Goal: Transaction & Acquisition: Purchase product/service

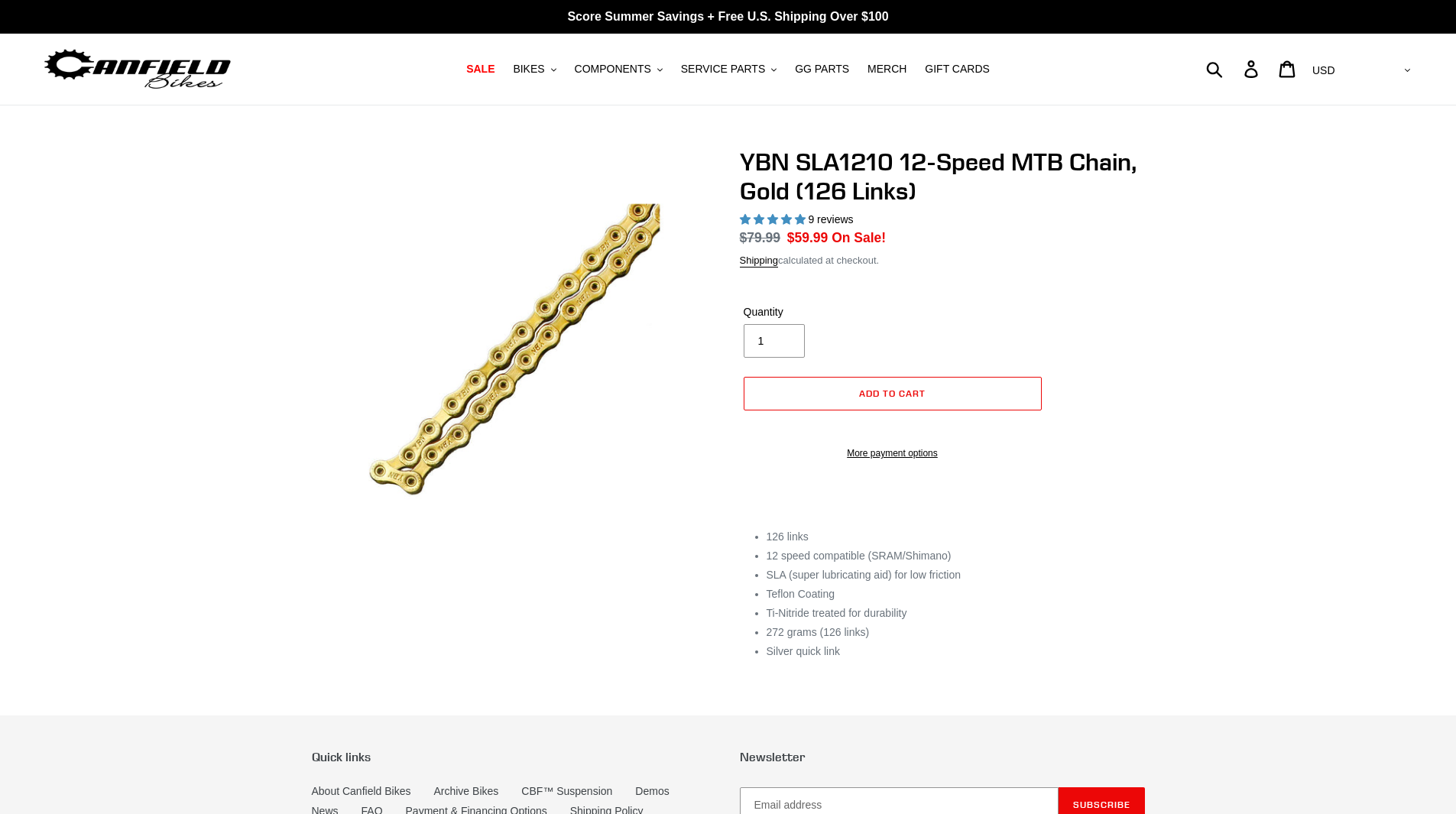
select select "highest-rating"
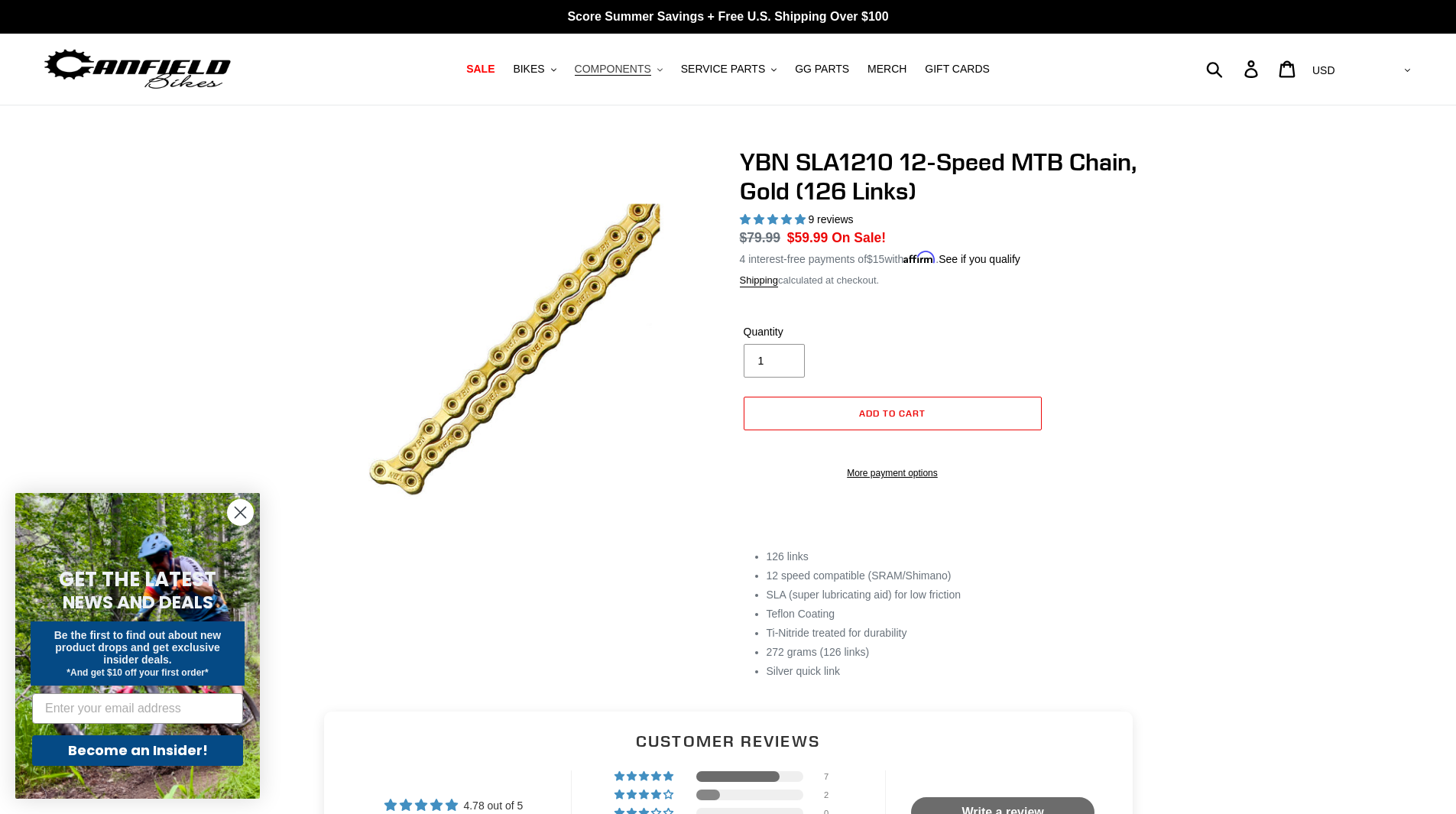
click at [663, 71] on icon ".cls-1{fill:#231f20}" at bounding box center [660, 70] width 5 height 5
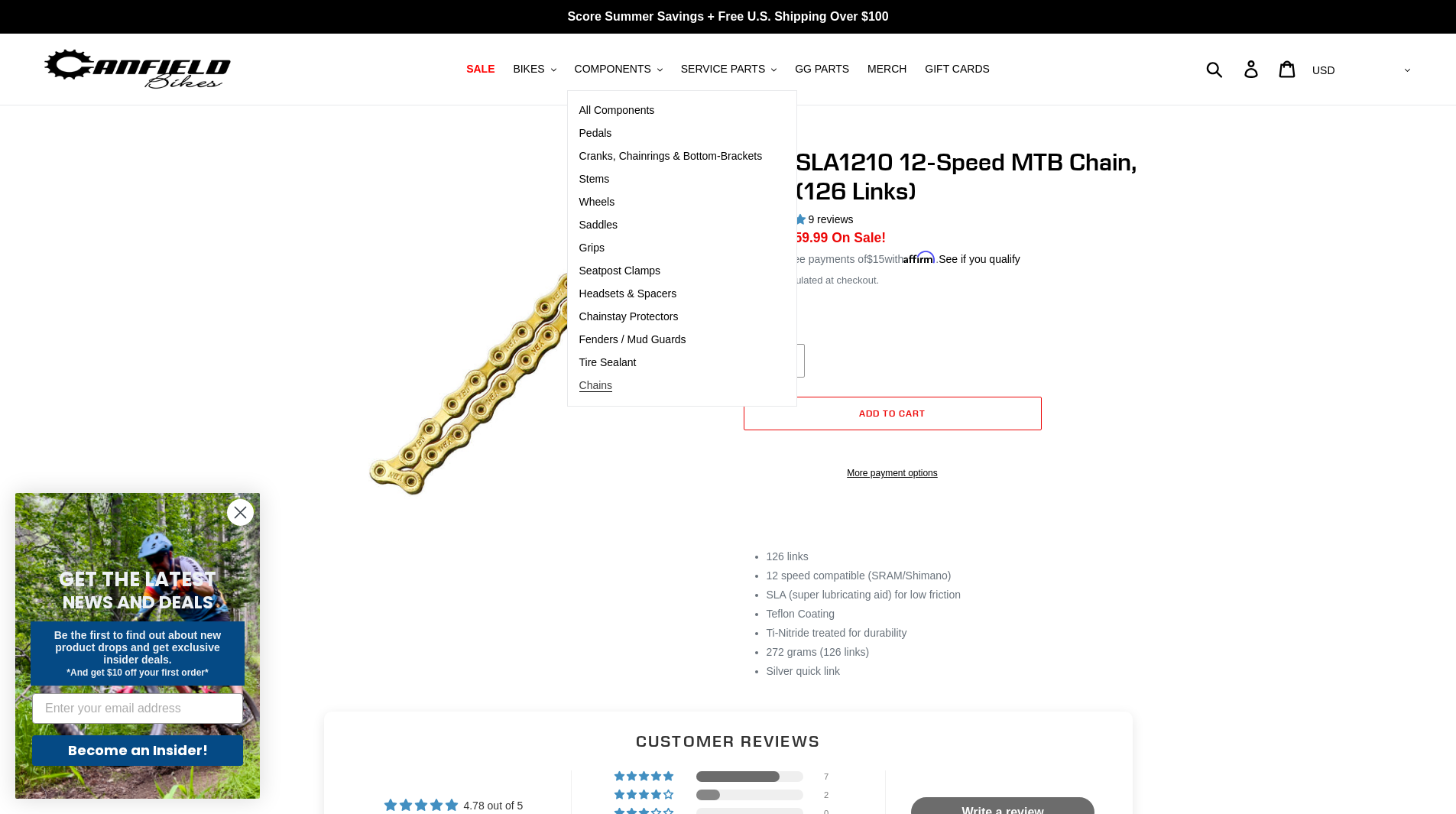
click at [613, 387] on span "Chains" at bounding box center [596, 385] width 33 height 13
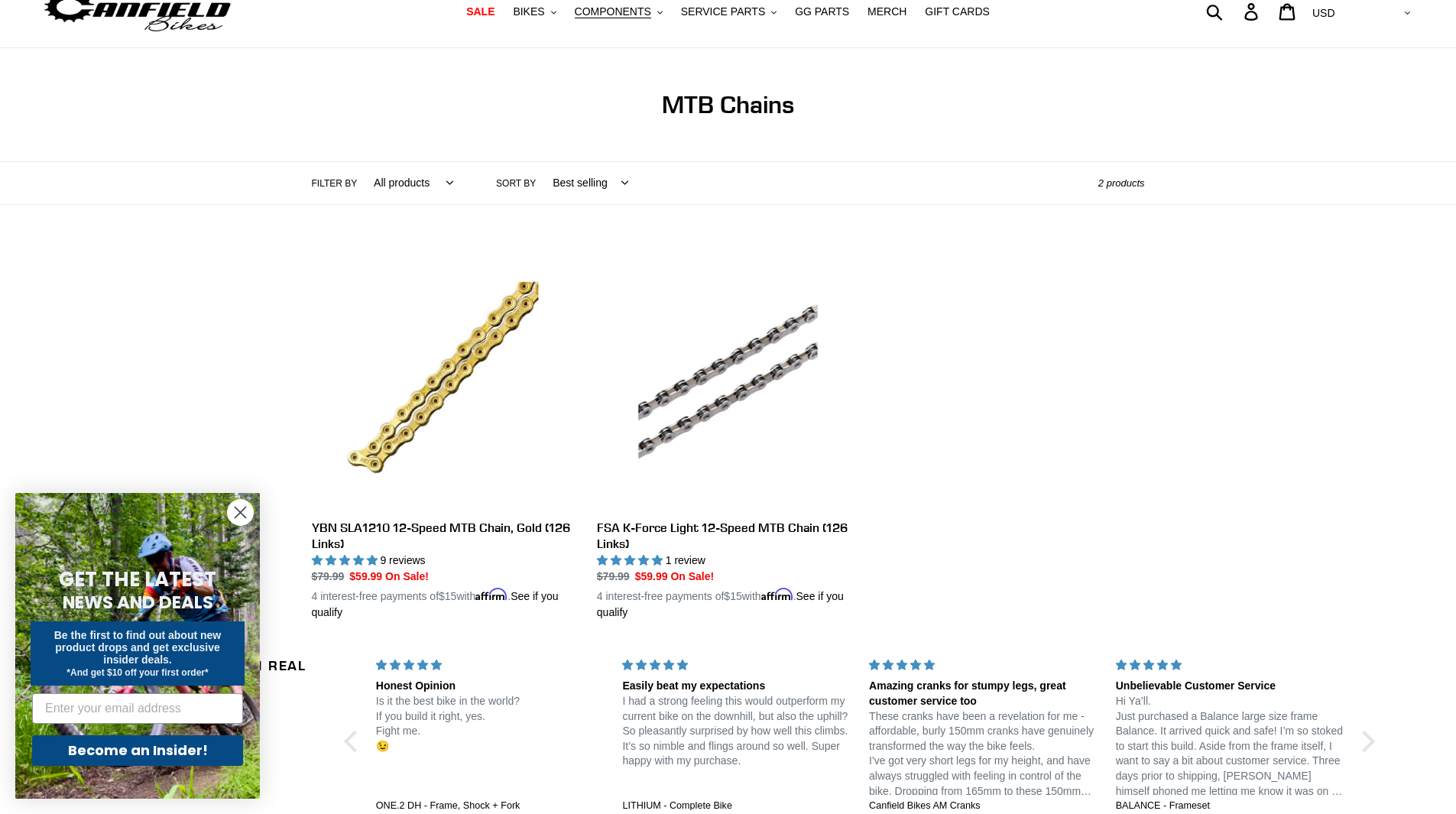
scroll to position [57, 0]
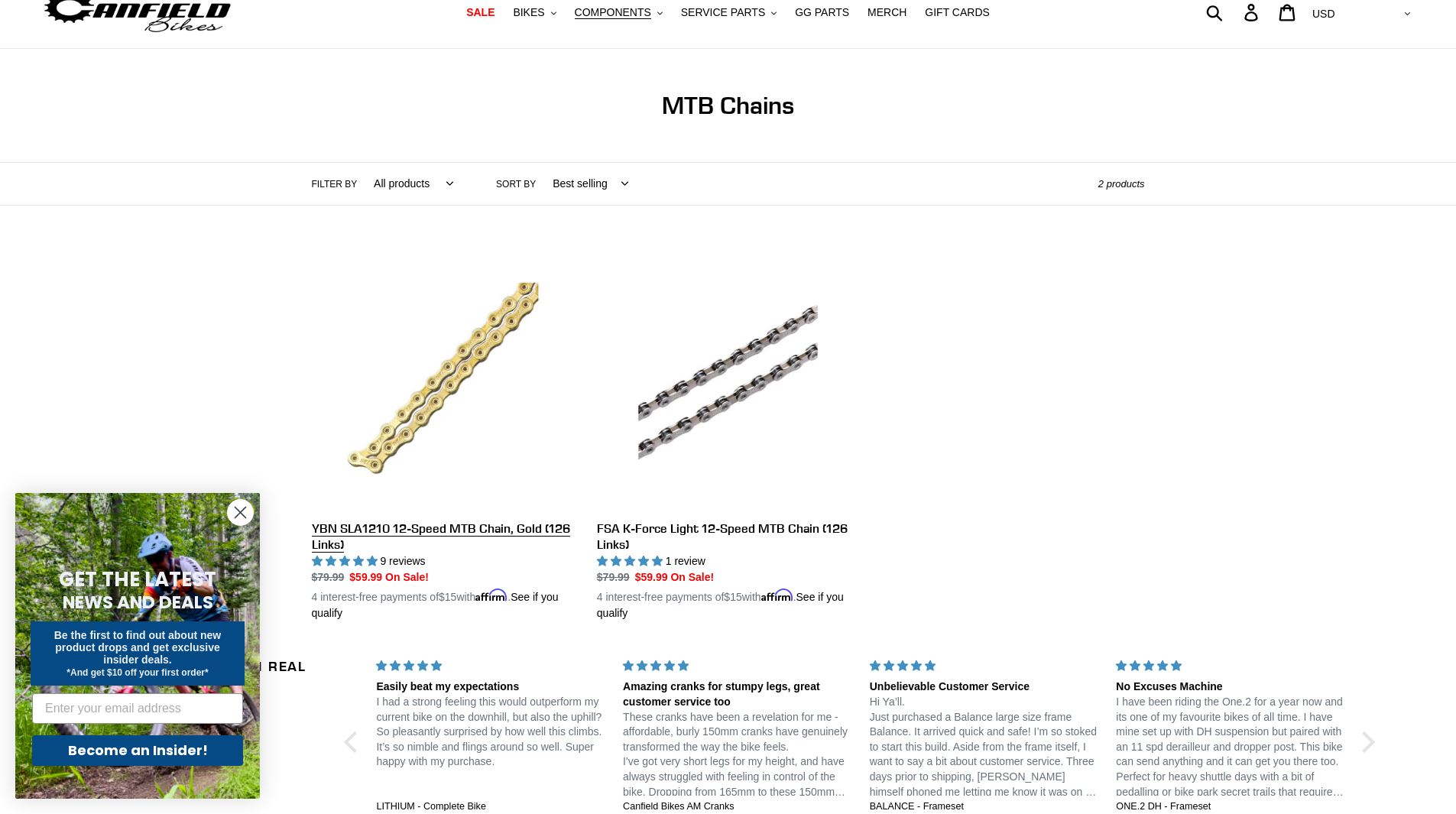
click at [387, 527] on link "YBN SLA1210 12-Speed MTB Chain, Gold (126 Links)" at bounding box center [443, 435] width 262 height 374
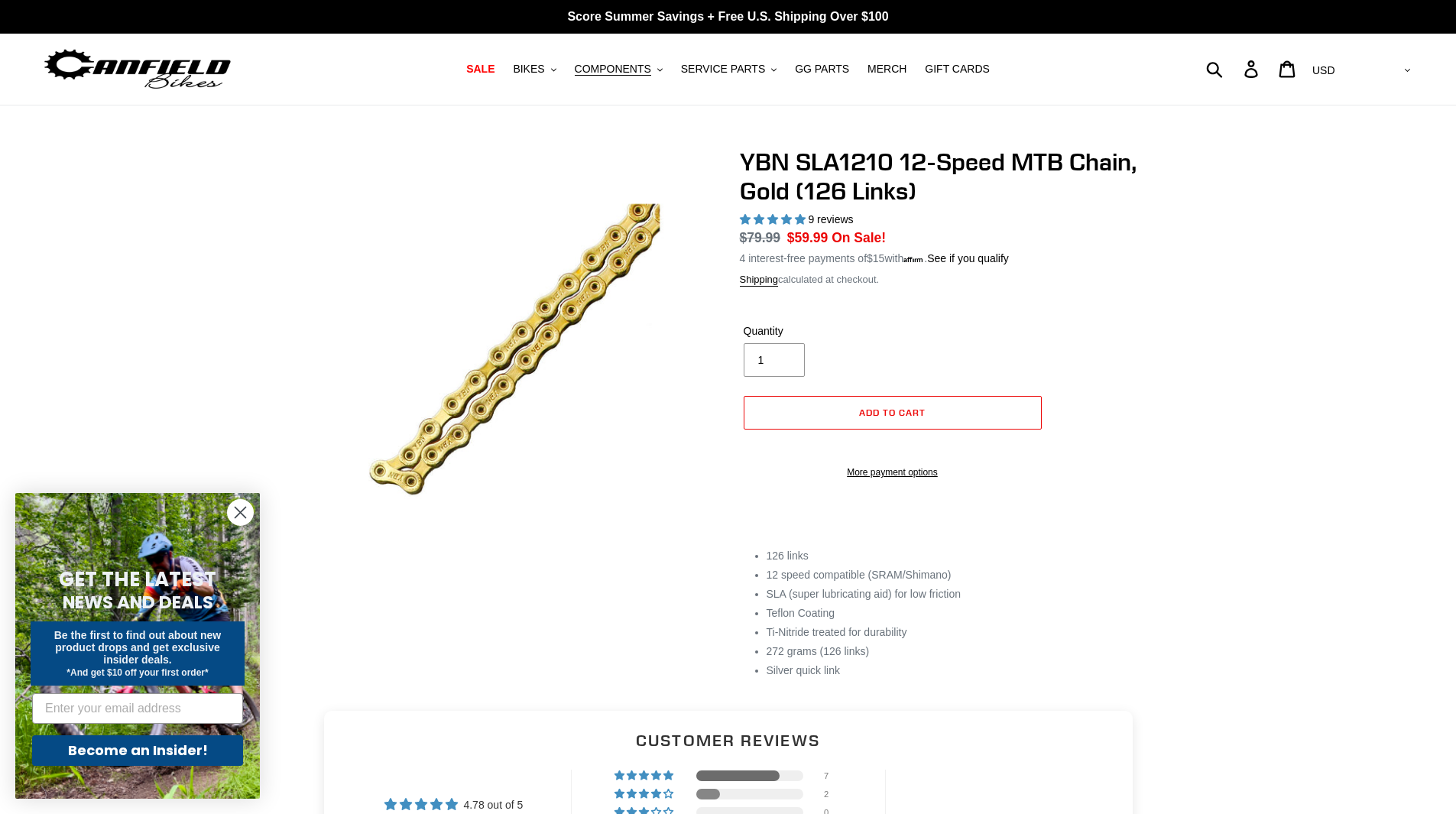
select select "highest-rating"
